Goal: Complete application form: Complete application form

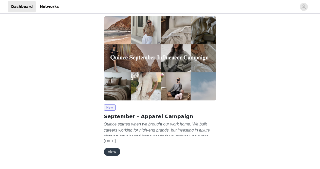
scroll to position [44, 0]
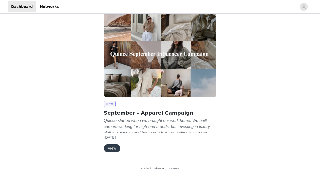
click at [114, 149] on button "View" at bounding box center [112, 148] width 16 height 8
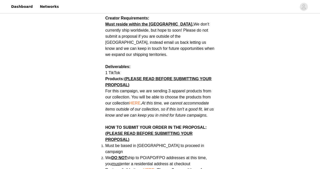
scroll to position [243, 0]
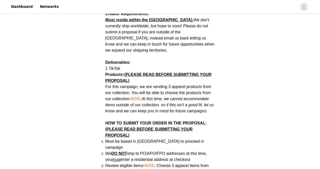
click at [136, 97] on span "HERE" at bounding box center [134, 99] width 11 height 4
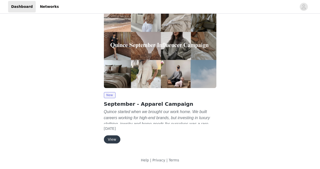
scroll to position [53, 0]
click at [114, 137] on button "View" at bounding box center [112, 140] width 16 height 8
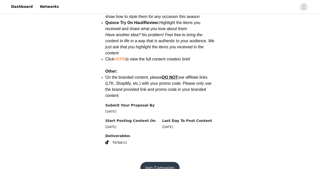
scroll to position [676, 0]
click at [166, 162] on button "Join Campaign" at bounding box center [159, 168] width 39 height 12
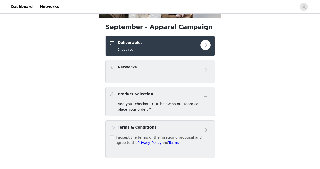
scroll to position [89, 0]
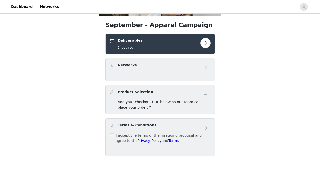
click at [204, 45] on button "button" at bounding box center [205, 43] width 10 height 10
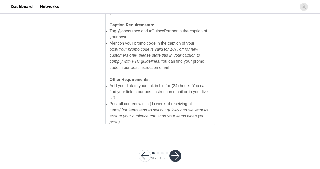
scroll to position [376, 0]
click at [175, 151] on button "button" at bounding box center [175, 157] width 12 height 12
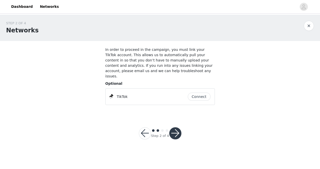
click at [145, 128] on button "button" at bounding box center [145, 133] width 12 height 12
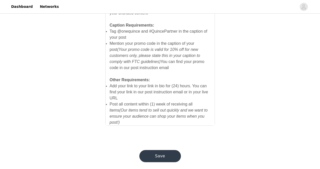
scroll to position [376, 0]
click at [154, 152] on button "Save" at bounding box center [160, 157] width 42 height 12
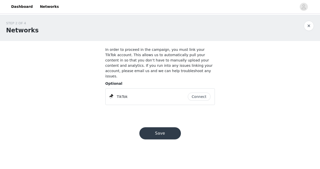
click at [195, 93] on button "Connect" at bounding box center [199, 97] width 23 height 8
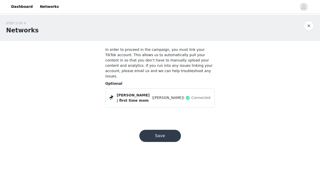
click at [170, 130] on button "Save" at bounding box center [160, 136] width 42 height 12
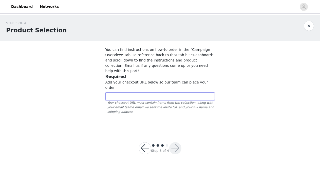
click at [139, 93] on input "text" at bounding box center [159, 97] width 109 height 8
paste input "https://www.quince.com/checkout?checkoutId=268d5218-a708-4095-8291-ebe74cc2057c…"
click at [150, 93] on input "https://www.quince.com/checkout?checkoutId=268d5218-a708-4095-8291-ebe74cc2057c…" at bounding box center [159, 97] width 109 height 8
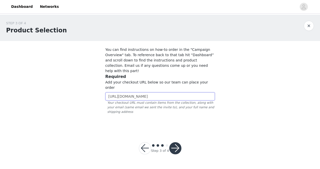
paste input "text"
type input "https://www.quince.com/checkout?checkoutId=268d5218-a708-4095-8291-ebe74cc2057c…"
click at [176, 142] on button "button" at bounding box center [175, 148] width 12 height 12
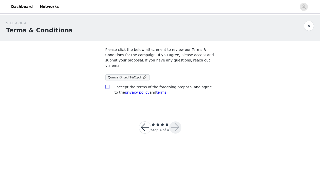
click at [107, 87] on input "checkbox" at bounding box center [107, 87] width 4 height 4
checkbox input "true"
click at [176, 126] on button "button" at bounding box center [175, 128] width 12 height 12
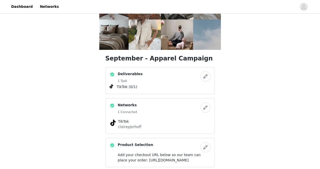
scroll to position [57, 0]
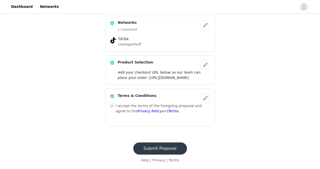
click at [163, 149] on button "Submit Proposal" at bounding box center [160, 149] width 54 height 12
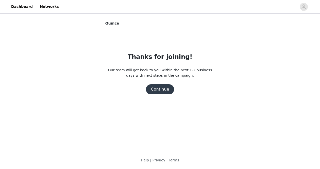
scroll to position [0, 0]
click at [159, 89] on button "Continue" at bounding box center [160, 89] width 28 height 10
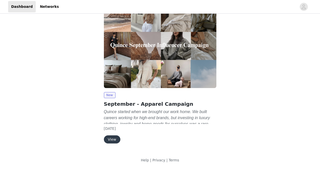
scroll to position [17, 0]
click at [112, 138] on button "View" at bounding box center [112, 140] width 16 height 8
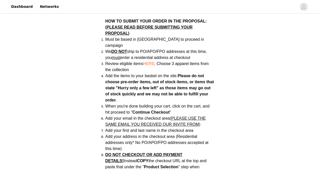
scroll to position [345, 0]
